Goal: Navigation & Orientation: Find specific page/section

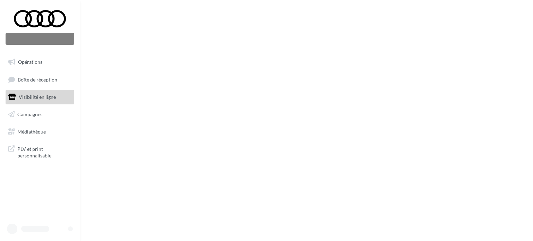
click at [43, 64] on link "Opérations" at bounding box center [39, 62] width 71 height 15
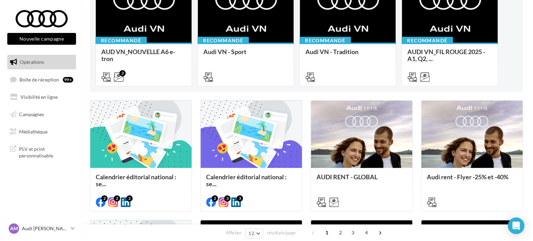
scroll to position [139, 0]
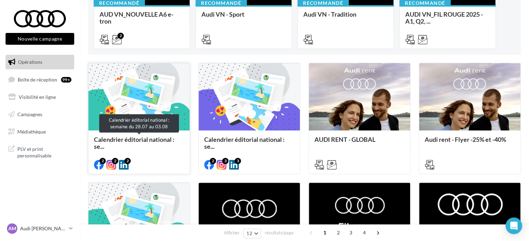
click at [149, 138] on span "Calendrier éditorial national : se..." at bounding box center [134, 143] width 80 height 15
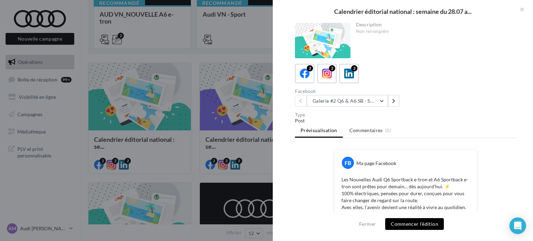
scroll to position [0, 0]
click at [397, 104] on button at bounding box center [394, 102] width 12 height 12
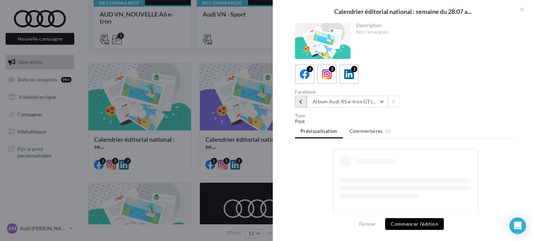
click at [302, 102] on icon at bounding box center [300, 101] width 3 height 5
